Goal: Task Accomplishment & Management: Use online tool/utility

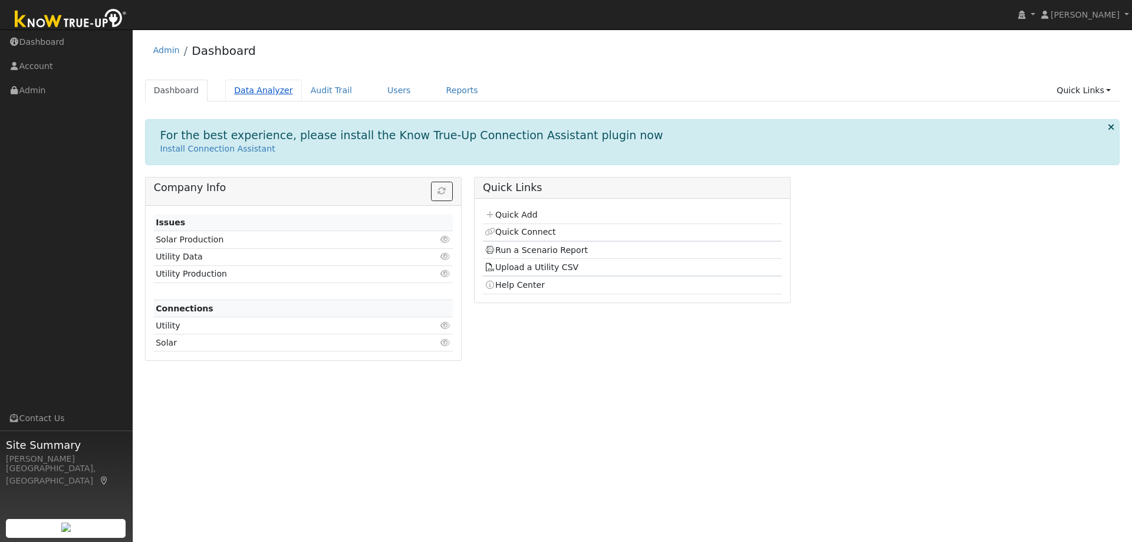
click at [267, 92] on link "Data Analyzer" at bounding box center [263, 91] width 77 height 22
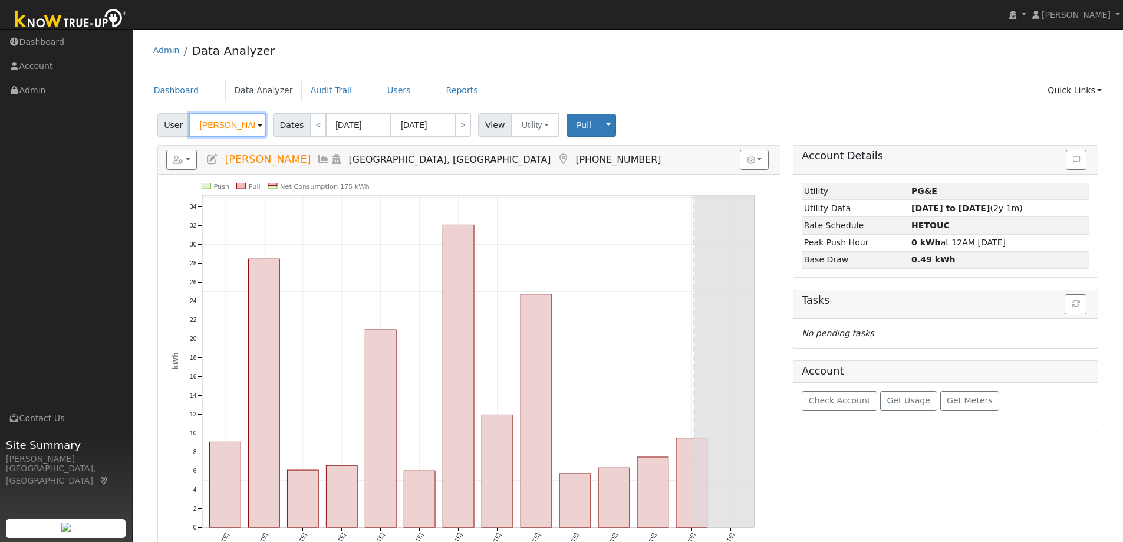
click at [242, 130] on input "[PERSON_NAME]" at bounding box center [227, 125] width 77 height 24
click at [242, 130] on input "SandY Kirkpatrick" at bounding box center [227, 125] width 77 height 24
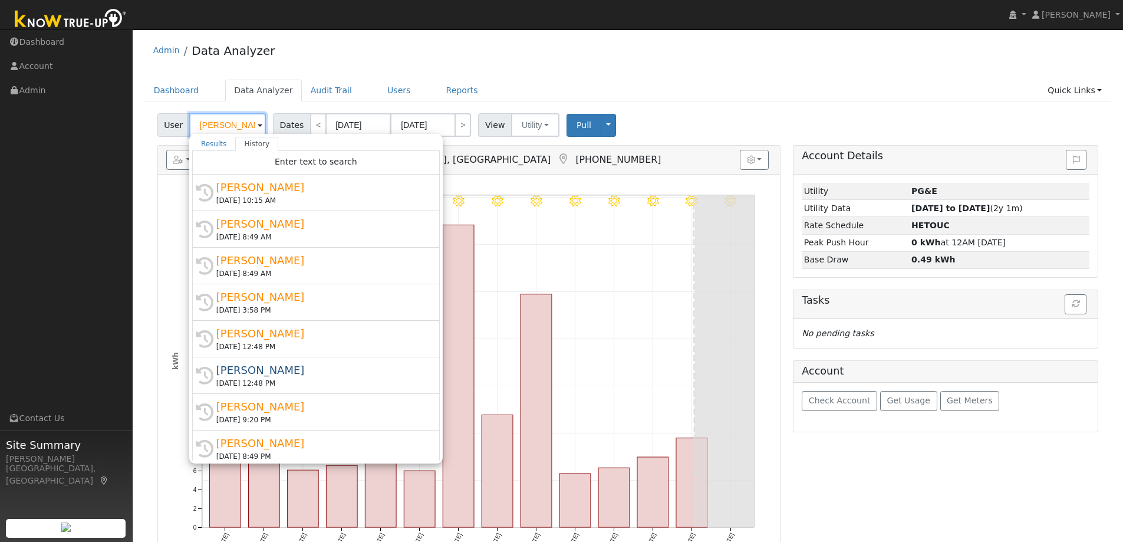
click at [242, 130] on input "SandY Kirkpatrick" at bounding box center [227, 125] width 77 height 24
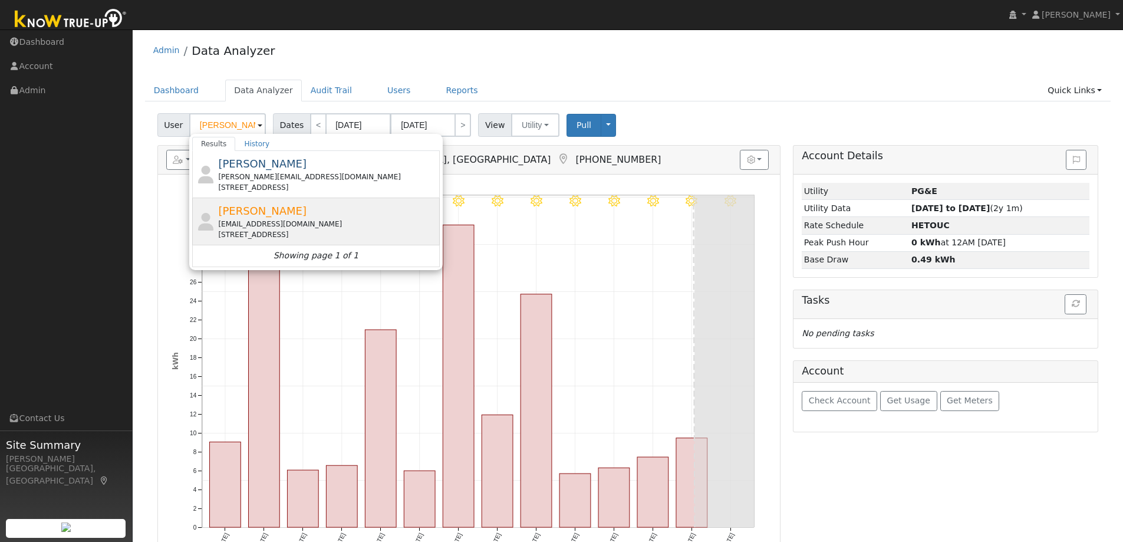
click at [279, 221] on div "ridgecrestbuilders925@gmail.com" at bounding box center [327, 224] width 219 height 11
type input "Larry Linchey"
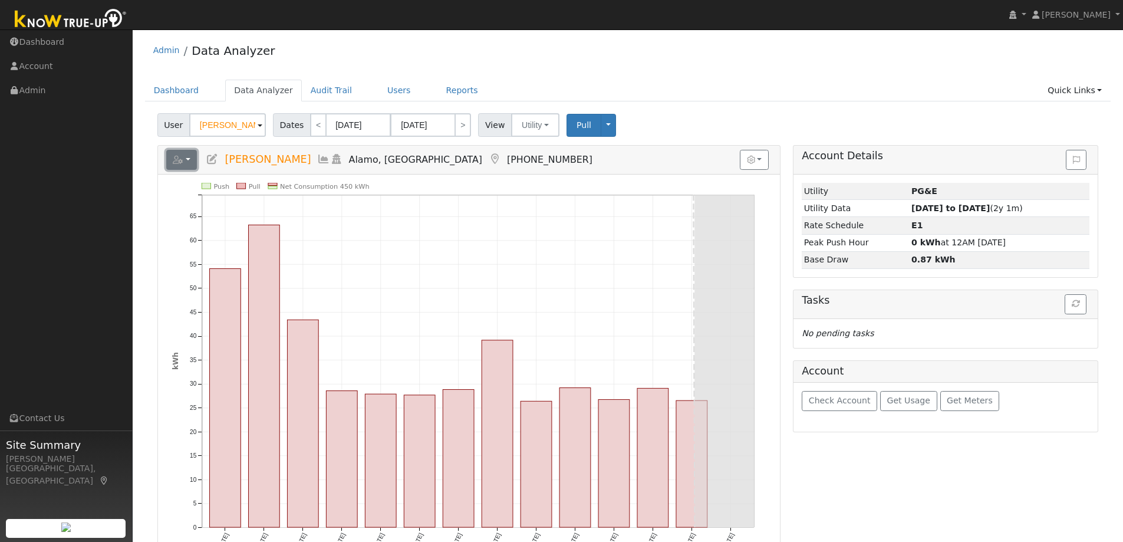
click at [184, 157] on button "button" at bounding box center [181, 160] width 31 height 20
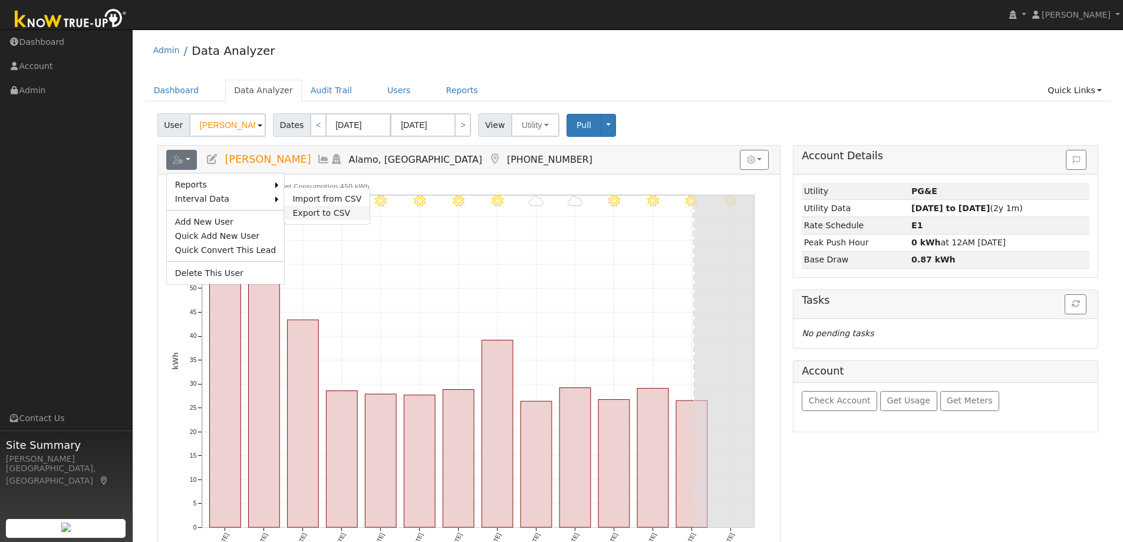
click at [297, 213] on link "Export to CSV" at bounding box center [327, 213] width 86 height 14
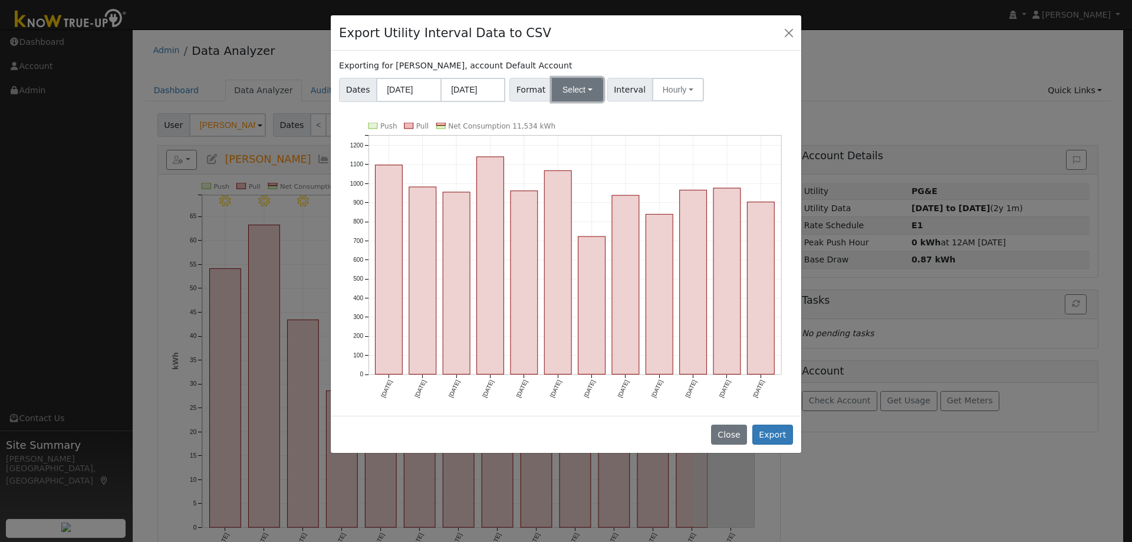
click at [569, 88] on button "Select" at bounding box center [577, 90] width 51 height 24
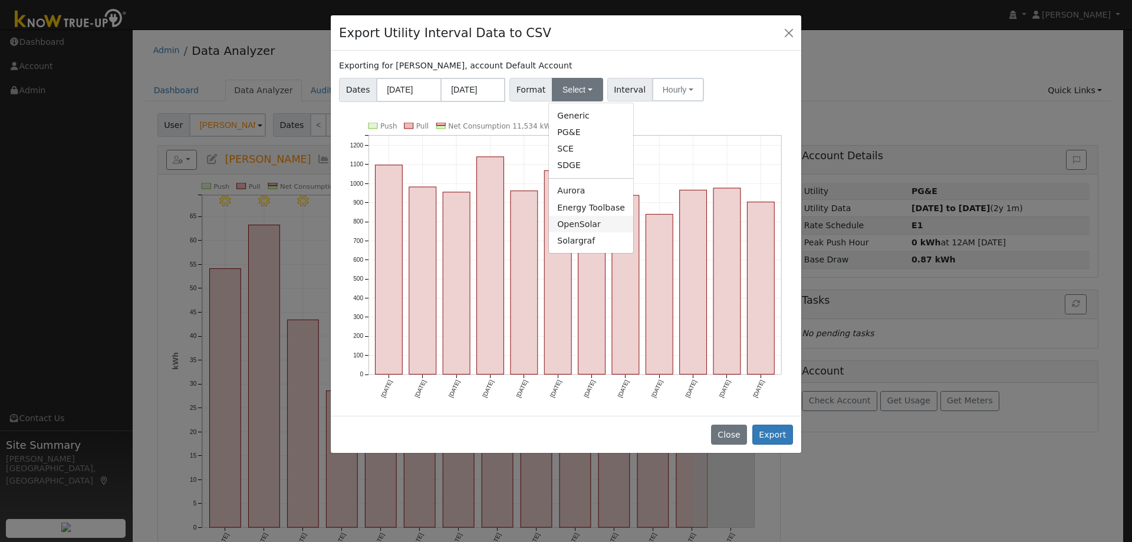
click at [581, 225] on link "OpenSolar" at bounding box center [591, 224] width 84 height 17
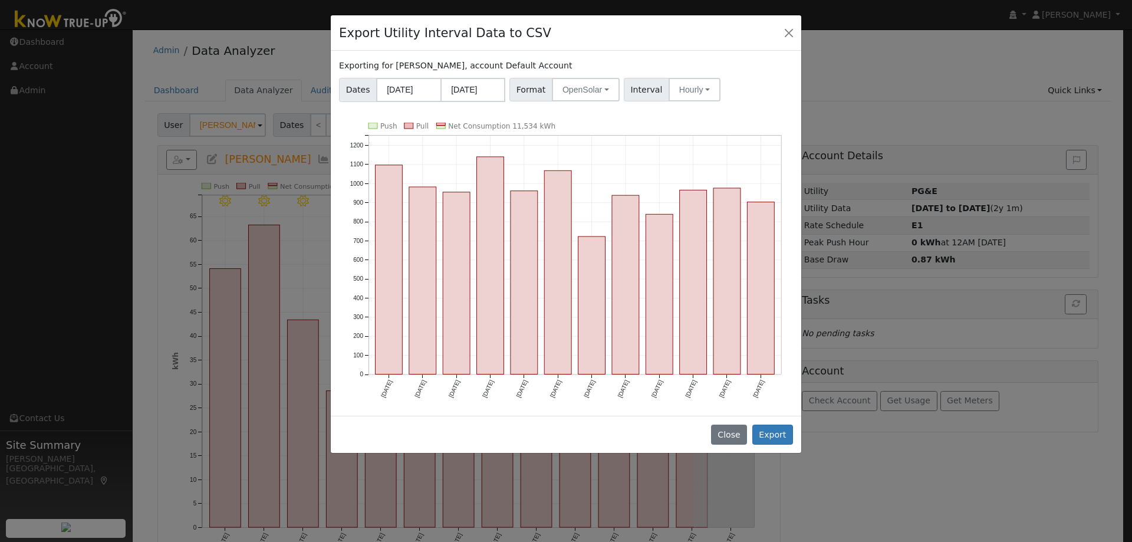
click at [775, 448] on div "Close Export" at bounding box center [566, 434] width 471 height 37
click at [775, 445] on div "Close Export" at bounding box center [566, 434] width 471 height 37
click at [770, 433] on button "Export" at bounding box center [772, 435] width 41 height 20
